Goal: Use online tool/utility

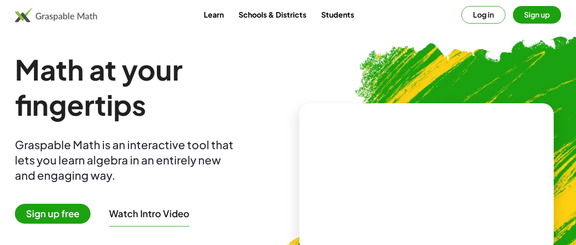
click at [210, 18] on link "Learn" at bounding box center [213, 14] width 35 height 17
click at [435, 167] on video at bounding box center [426, 178] width 139 height 70
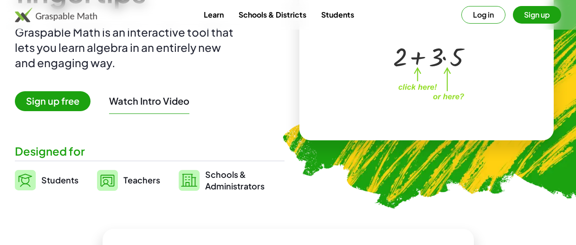
scroll to position [115, 0]
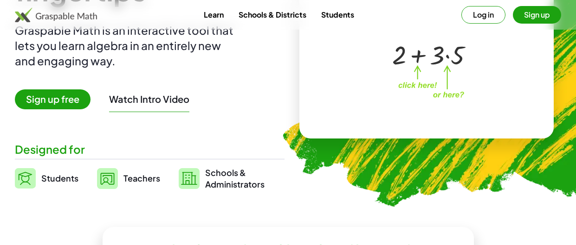
click at [64, 184] on link "Students" at bounding box center [47, 178] width 64 height 23
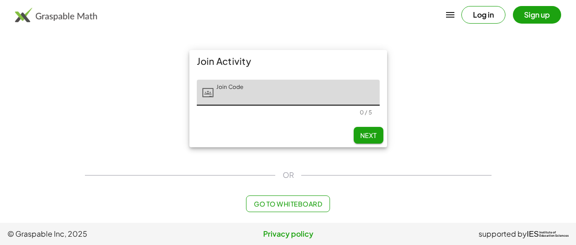
click at [309, 209] on button "Go to Whiteboard" at bounding box center [288, 204] width 84 height 17
click at [0, 0] on button "1" at bounding box center [0, 0] width 0 height 0
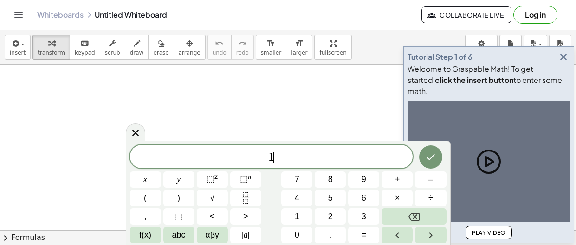
click at [309, 209] on button "1" at bounding box center [296, 217] width 31 height 16
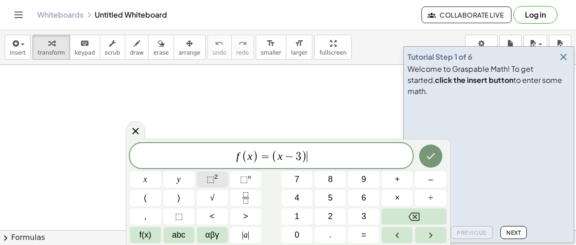
click at [206, 179] on span "⬚" at bounding box center [210, 179] width 8 height 9
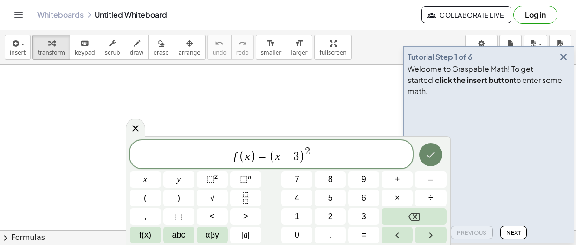
click at [432, 153] on icon "Done" at bounding box center [430, 154] width 11 height 11
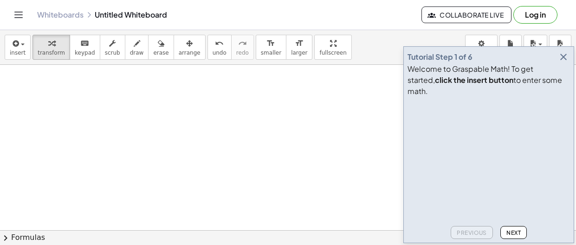
click at [566, 63] on icon "button" at bounding box center [563, 56] width 11 height 11
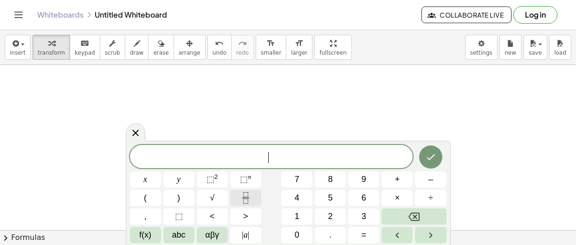
click at [232, 206] on button "Fraction" at bounding box center [245, 198] width 31 height 16
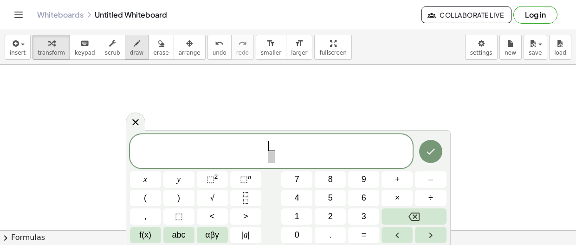
click at [134, 46] on icon "button" at bounding box center [137, 43] width 6 height 11
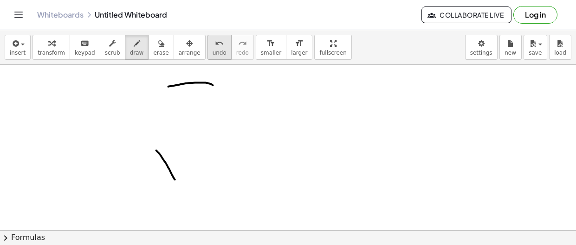
click at [215, 38] on icon "undo" at bounding box center [219, 43] width 9 height 11
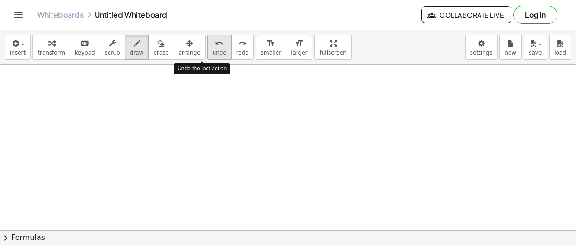
click at [215, 38] on icon "undo" at bounding box center [219, 43] width 9 height 11
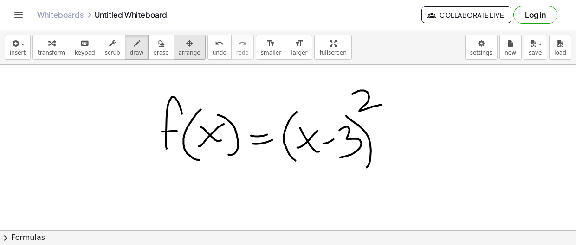
click at [179, 51] on span "arrange" at bounding box center [190, 53] width 22 height 6
drag, startPoint x: 212, startPoint y: 131, endPoint x: 248, endPoint y: 136, distance: 37.0
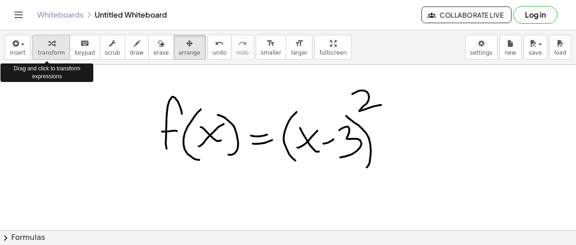
click at [60, 53] on button "transform" at bounding box center [51, 47] width 38 height 25
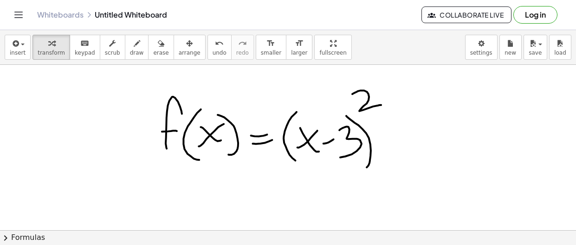
click at [30, 236] on button "chevron_right Formulas" at bounding box center [288, 238] width 576 height 15
